Goal: Transaction & Acquisition: Purchase product/service

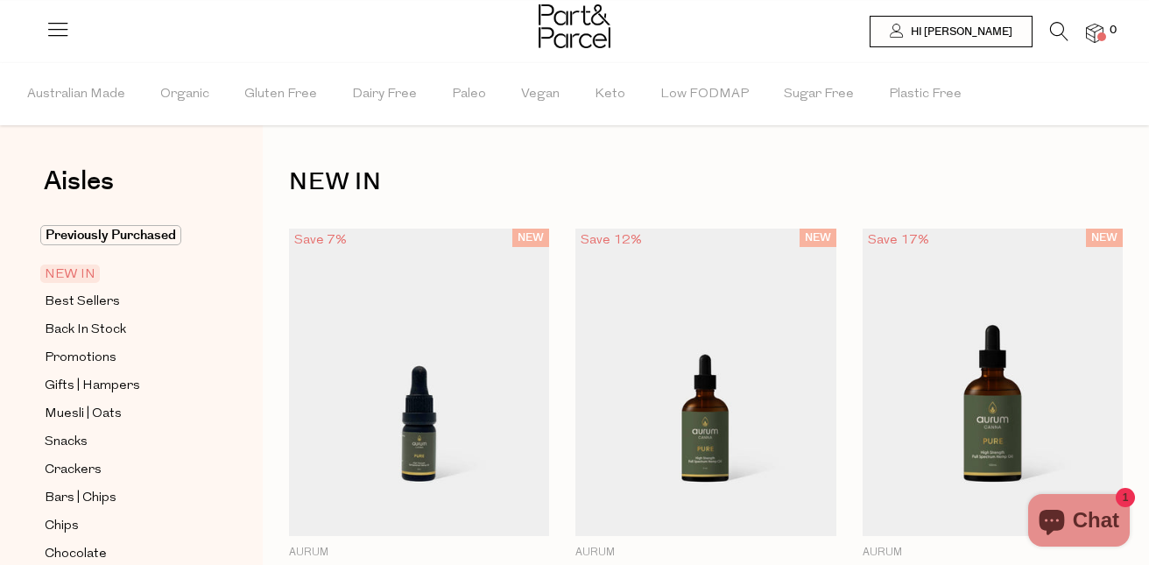
click at [1061, 26] on icon at bounding box center [1059, 31] width 18 height 19
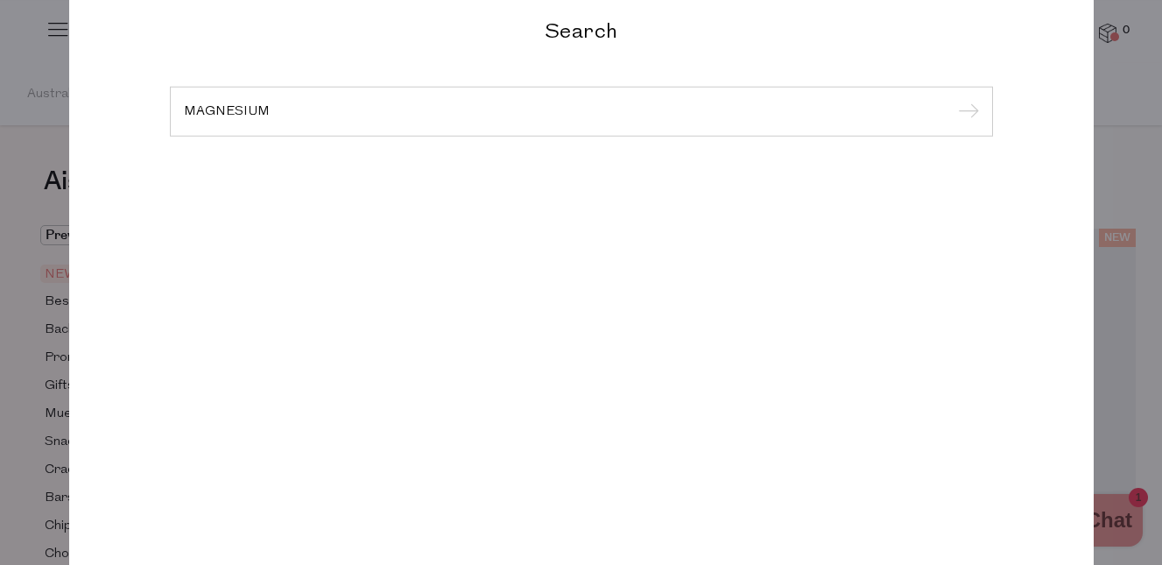
type input "MAGNESIUM"
click at [953, 99] on input "submit" at bounding box center [966, 112] width 26 height 26
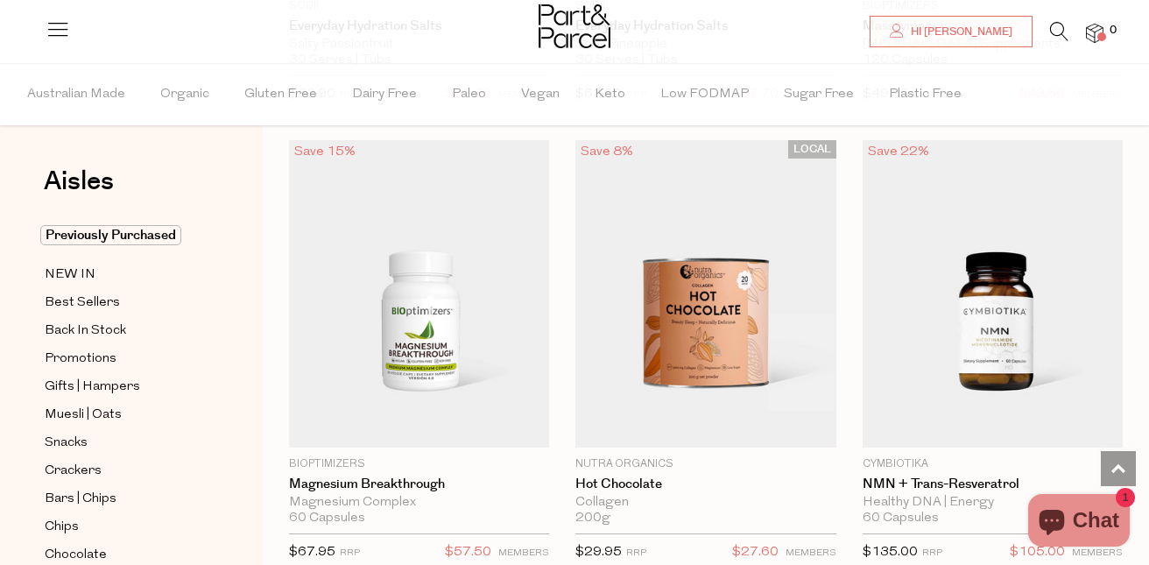
scroll to position [5606, 0]
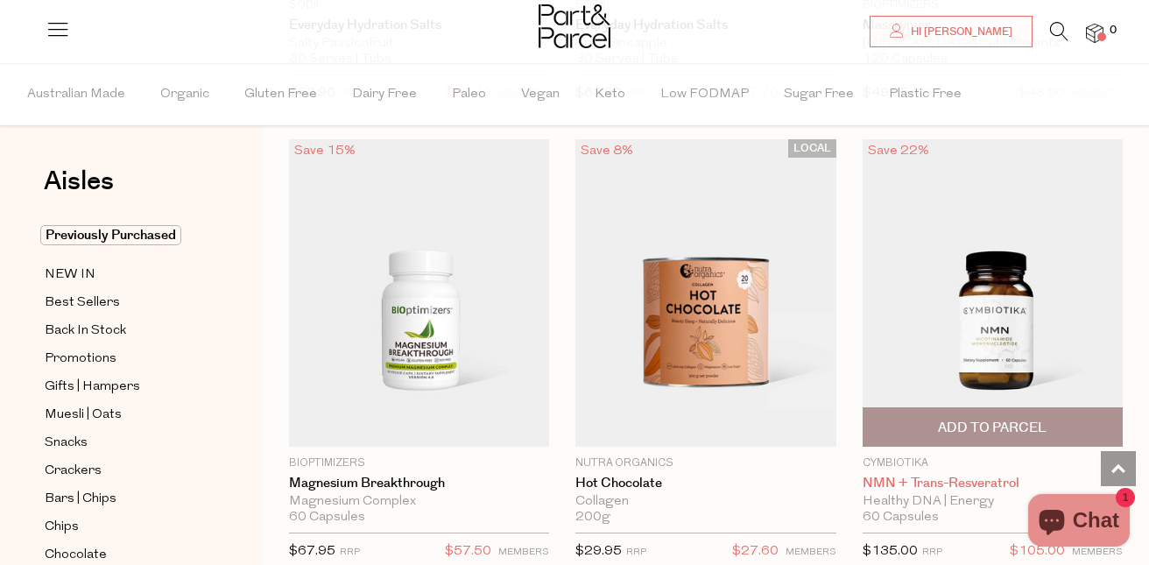
click at [902, 476] on link "NMN + Trans-Resveratrol" at bounding box center [993, 484] width 260 height 16
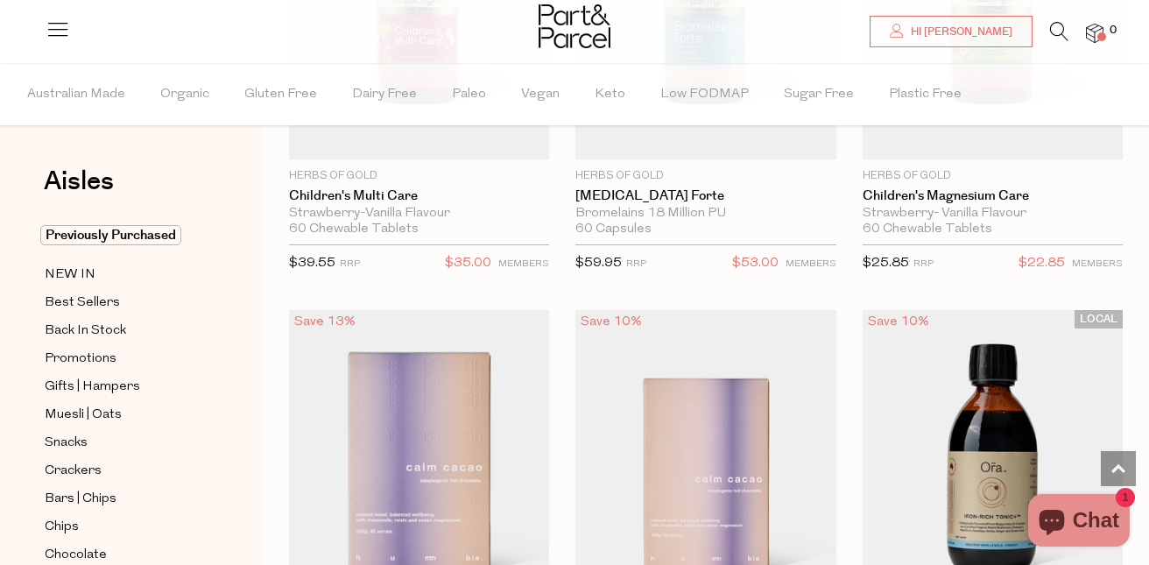
scroll to position [5606, 0]
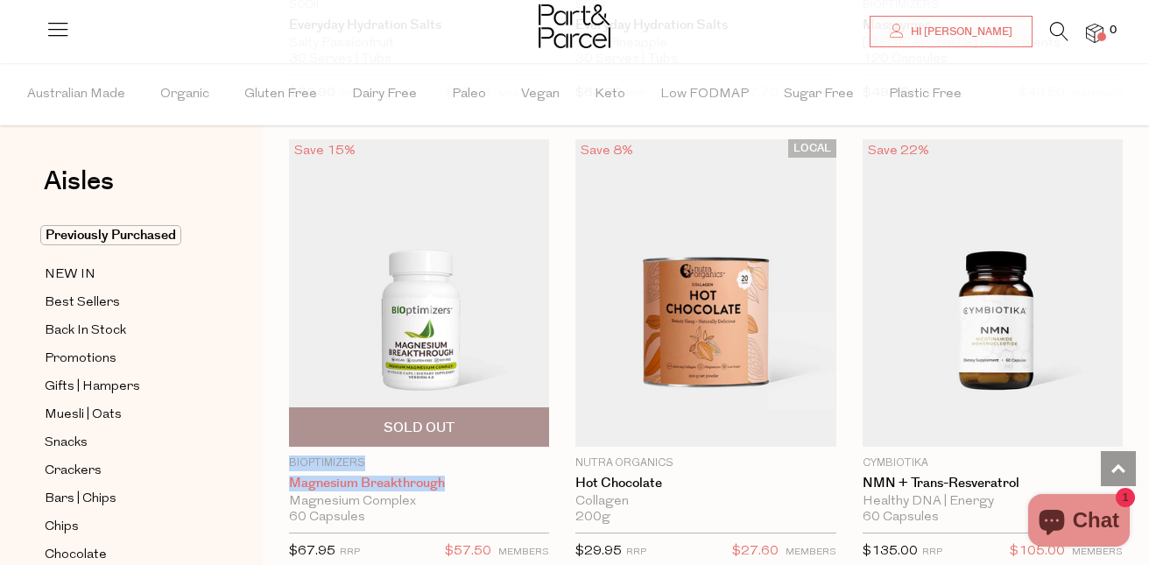
drag, startPoint x: 287, startPoint y: 452, endPoint x: 455, endPoint y: 477, distance: 169.2
click at [455, 477] on div "Save 15% 1 Sold Out Bioptimizers Magnesium Breakthrough Magnesium Complex 60 Ca…" at bounding box center [406, 355] width 286 height 432
drag, startPoint x: 455, startPoint y: 477, endPoint x: 417, endPoint y: 473, distance: 37.9
copy div "Bioptimizers Magnesium Breakthrough"
